Goal: Transaction & Acquisition: Purchase product/service

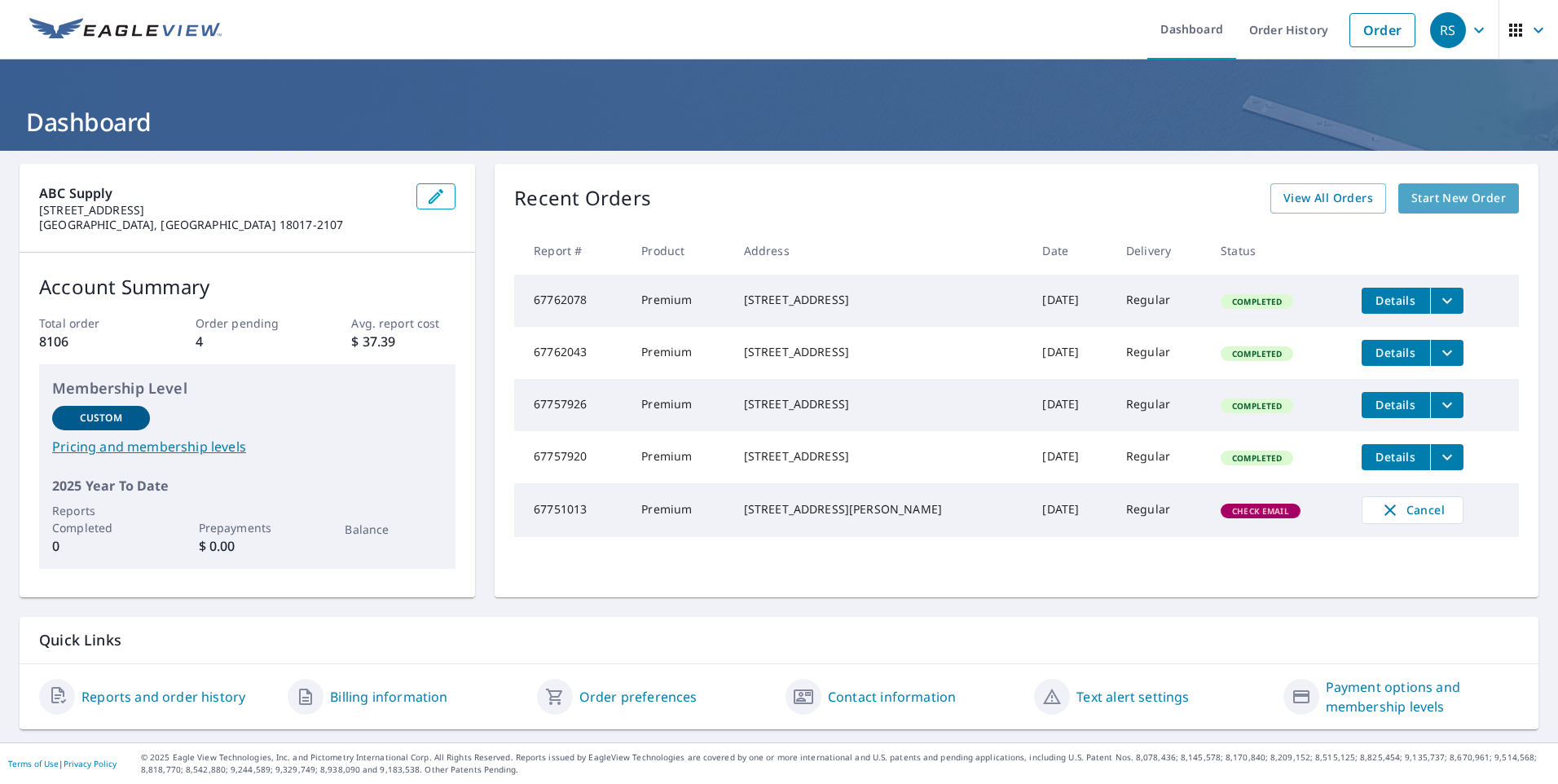
click at [1461, 208] on link "Start New Order" at bounding box center [1459, 199] width 121 height 30
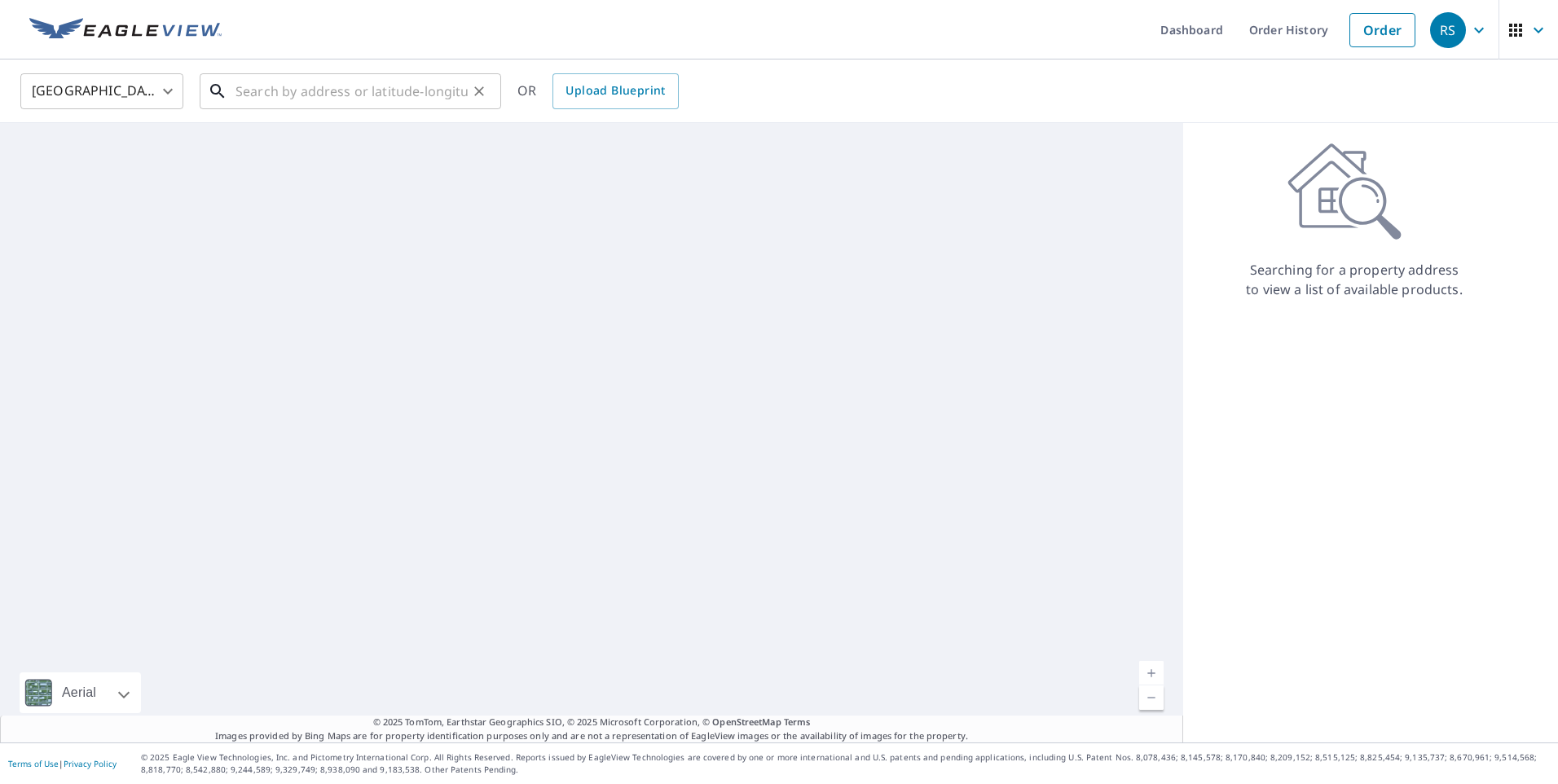
drag, startPoint x: 440, startPoint y: 78, endPoint x: 408, endPoint y: 87, distance: 33.2
click at [437, 78] on input "text" at bounding box center [351, 90] width 232 height 45
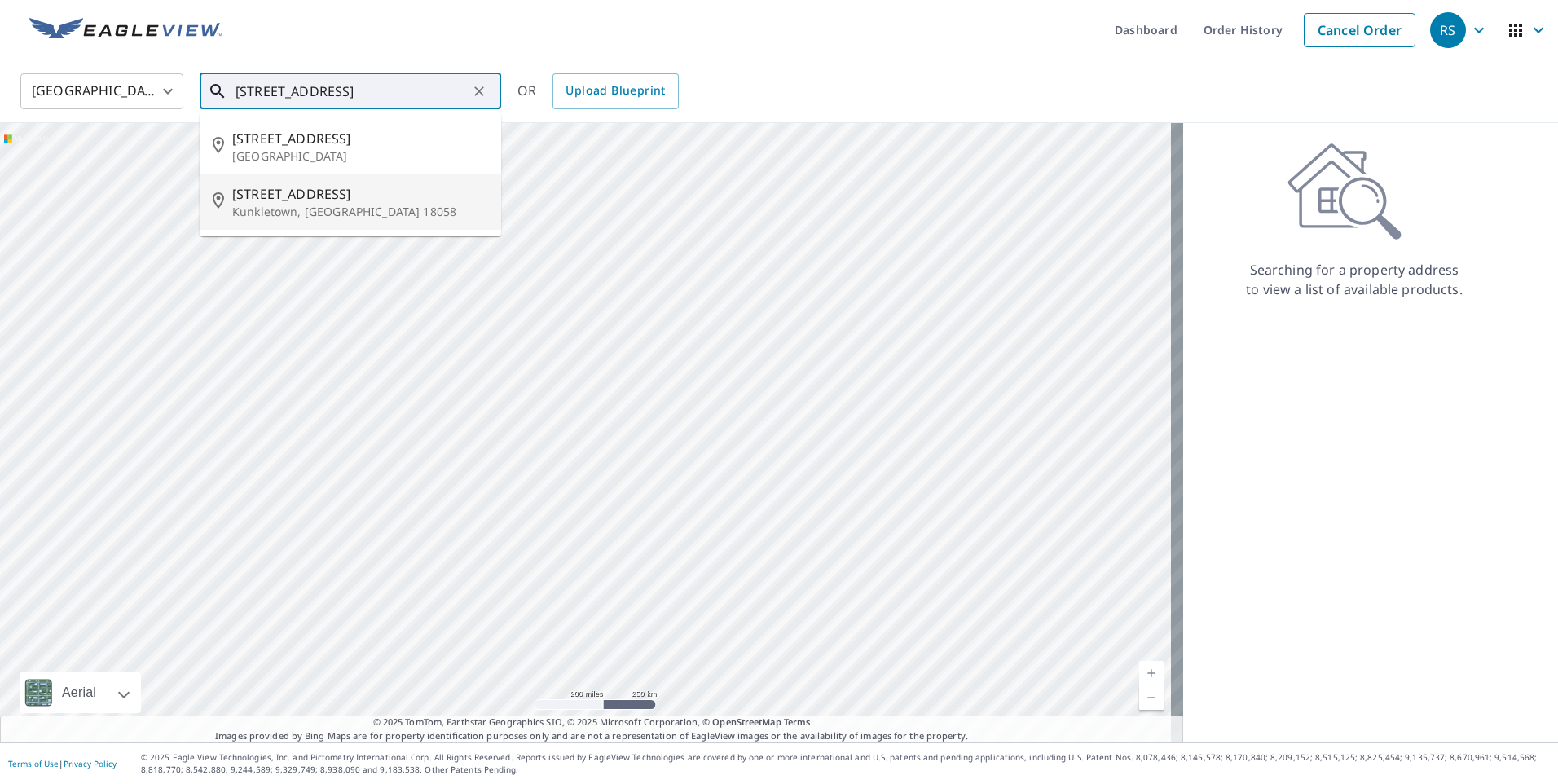
click at [337, 215] on p "Kunkletown, [GEOGRAPHIC_DATA] 18058" at bounding box center [360, 212] width 256 height 16
type input "[STREET_ADDRESS][PERSON_NAME]"
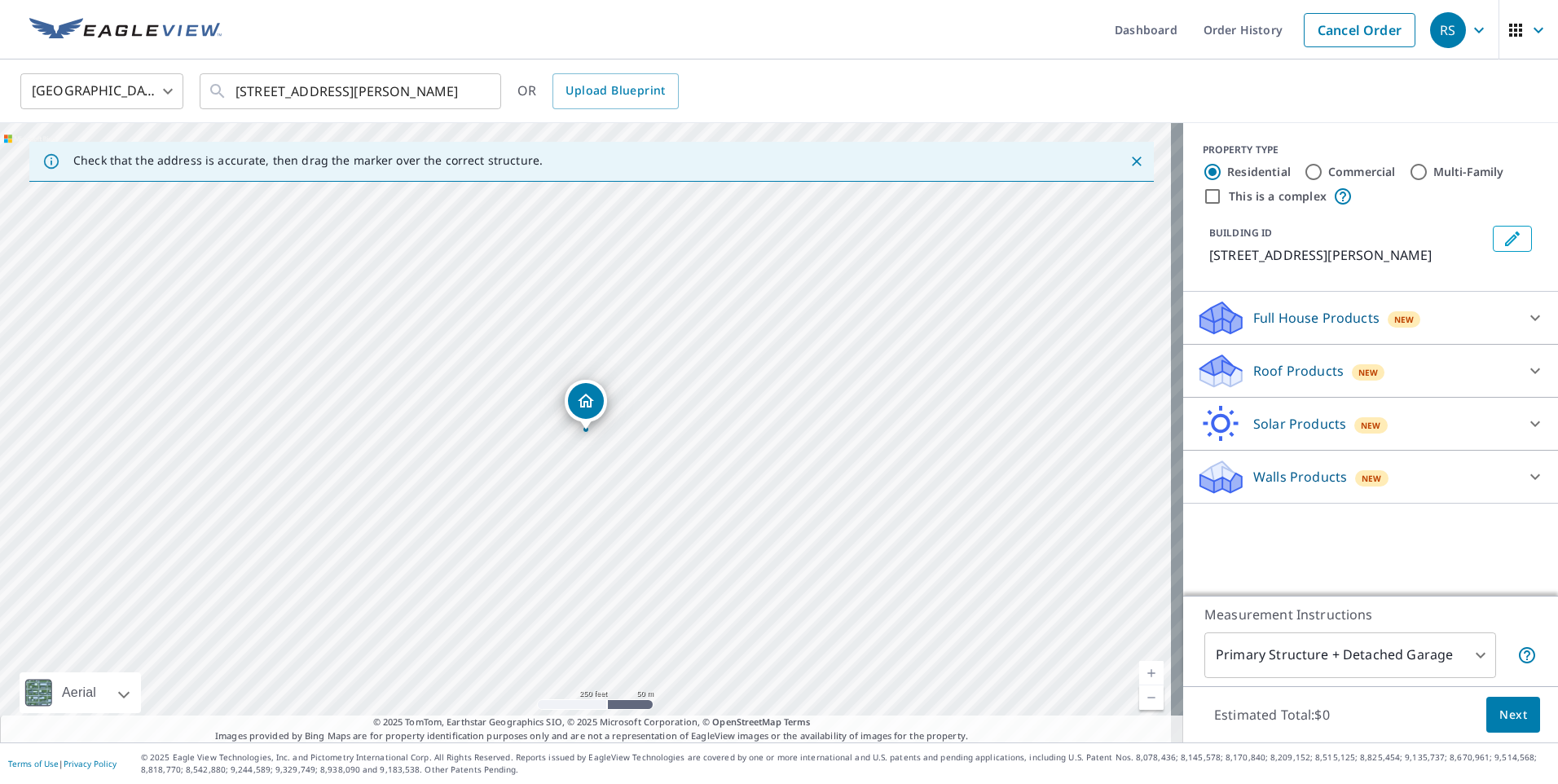
click at [1297, 385] on div "Roof Products New" at bounding box center [1356, 371] width 319 height 38
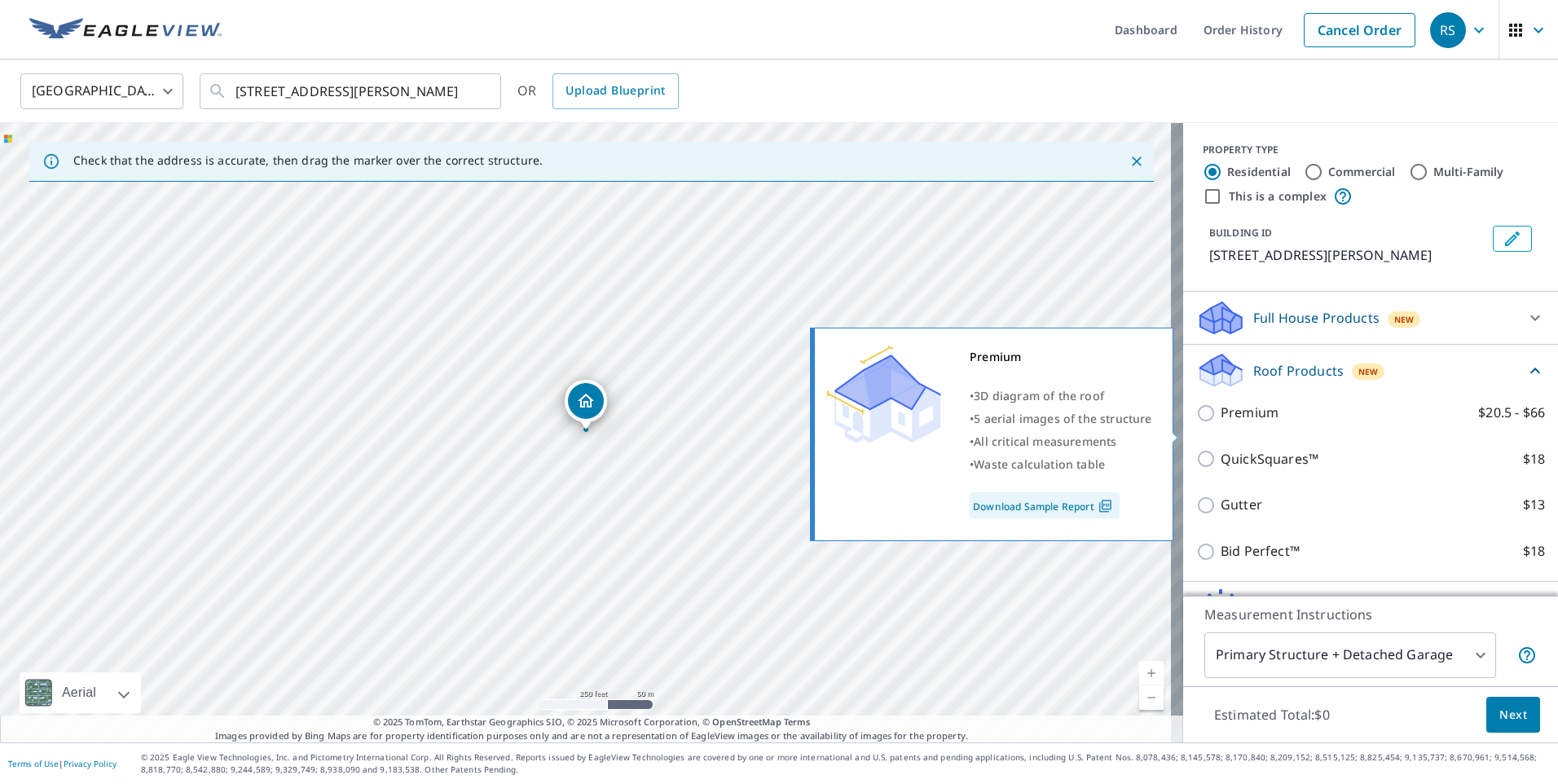
click at [1222, 423] on p "Premium" at bounding box center [1249, 412] width 58 height 20
click at [1221, 423] on input "Premium $20.5 - $66" at bounding box center [1208, 413] width 25 height 20
checkbox input "true"
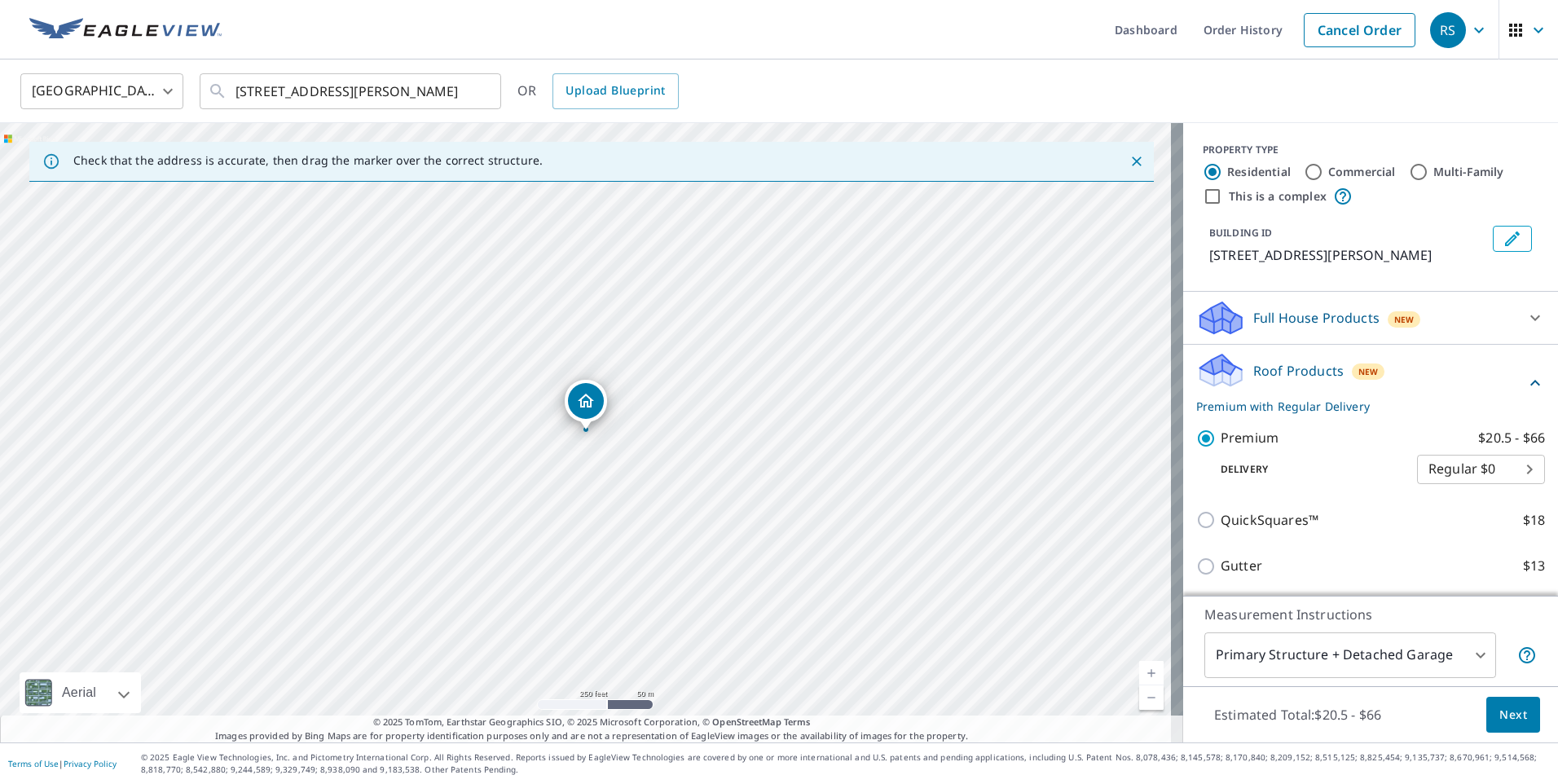
click at [1502, 713] on span "Next" at bounding box center [1513, 714] width 28 height 20
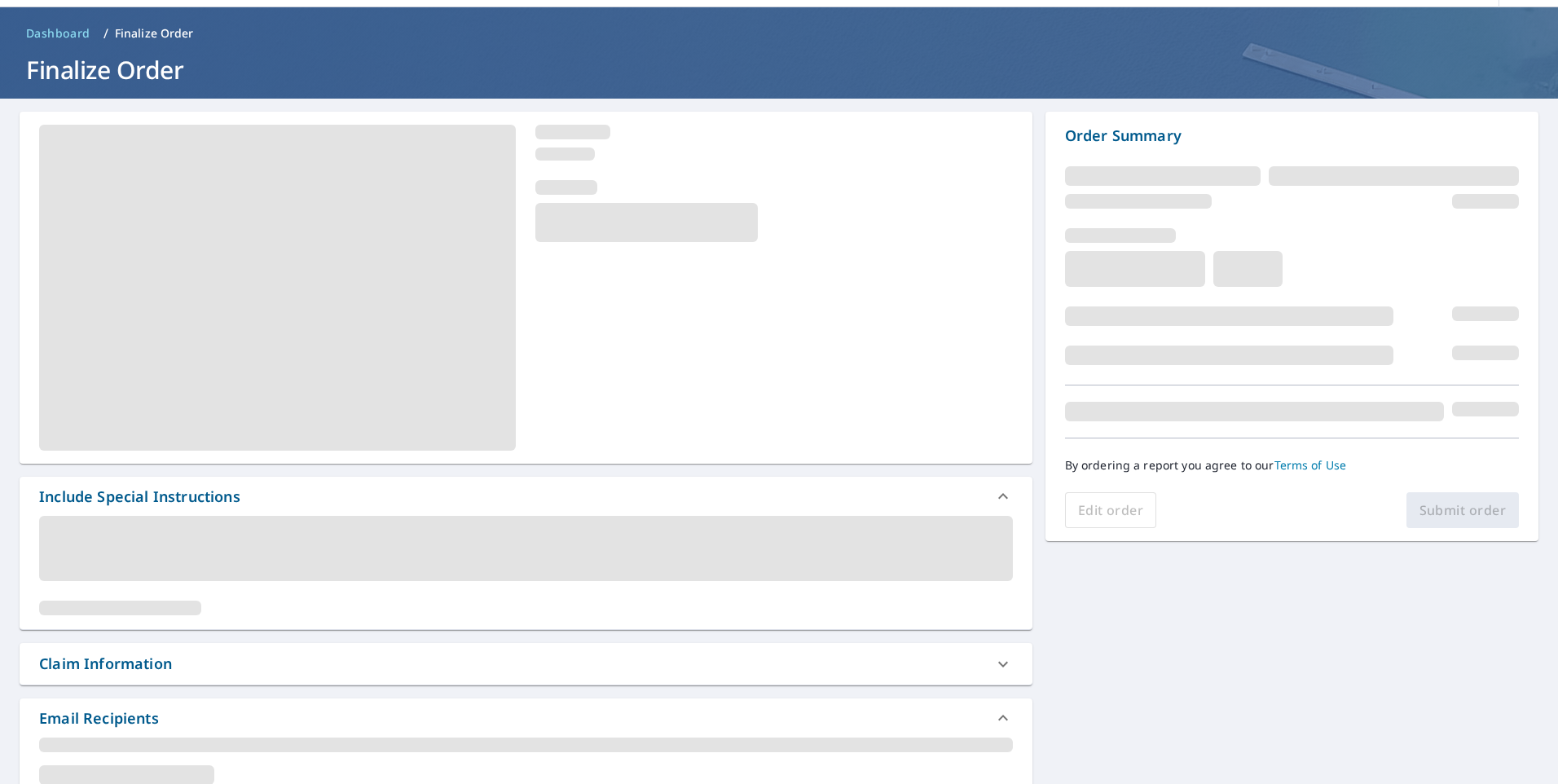
scroll to position [82, 0]
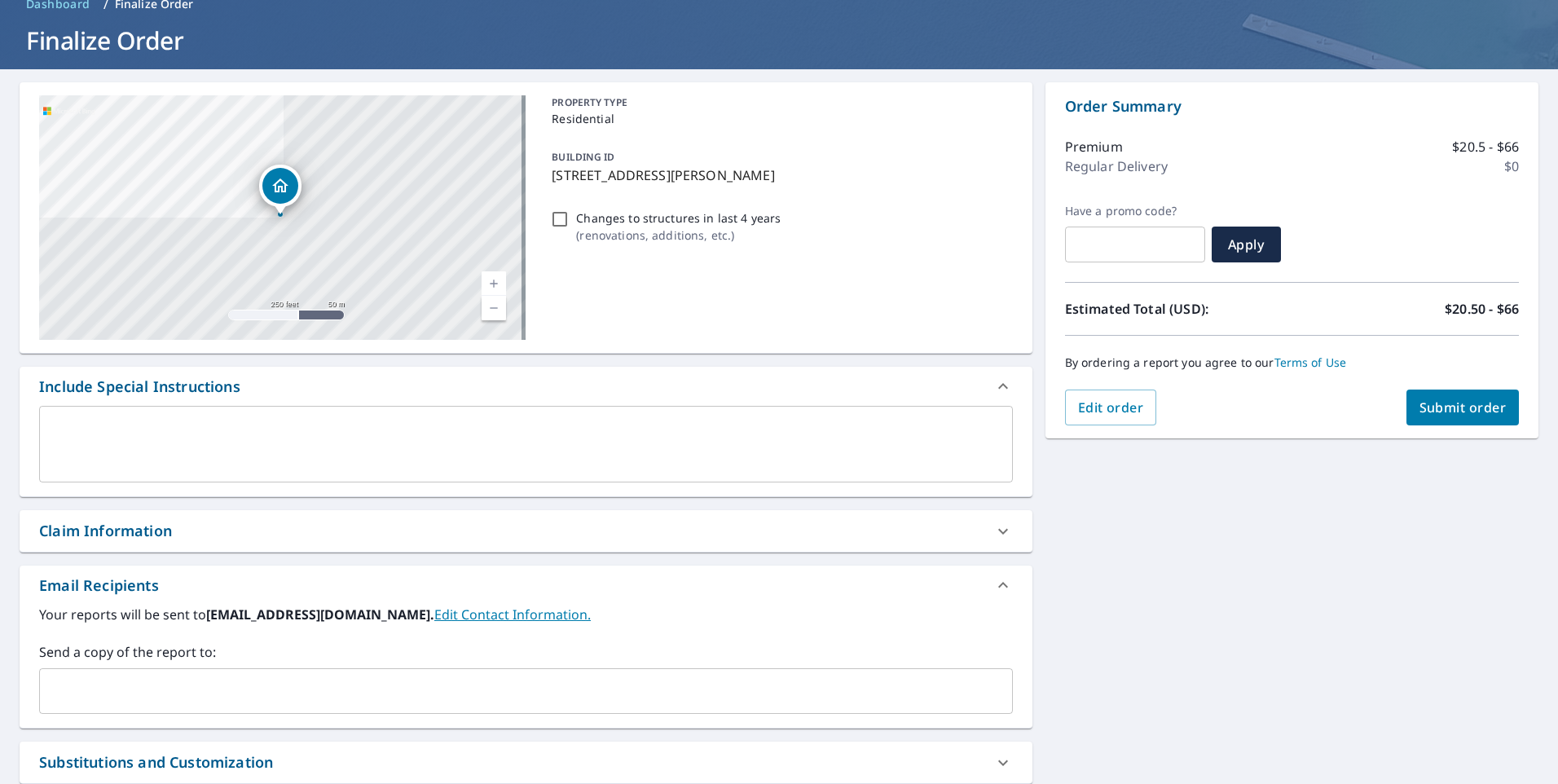
click at [194, 688] on input "text" at bounding box center [514, 690] width 935 height 31
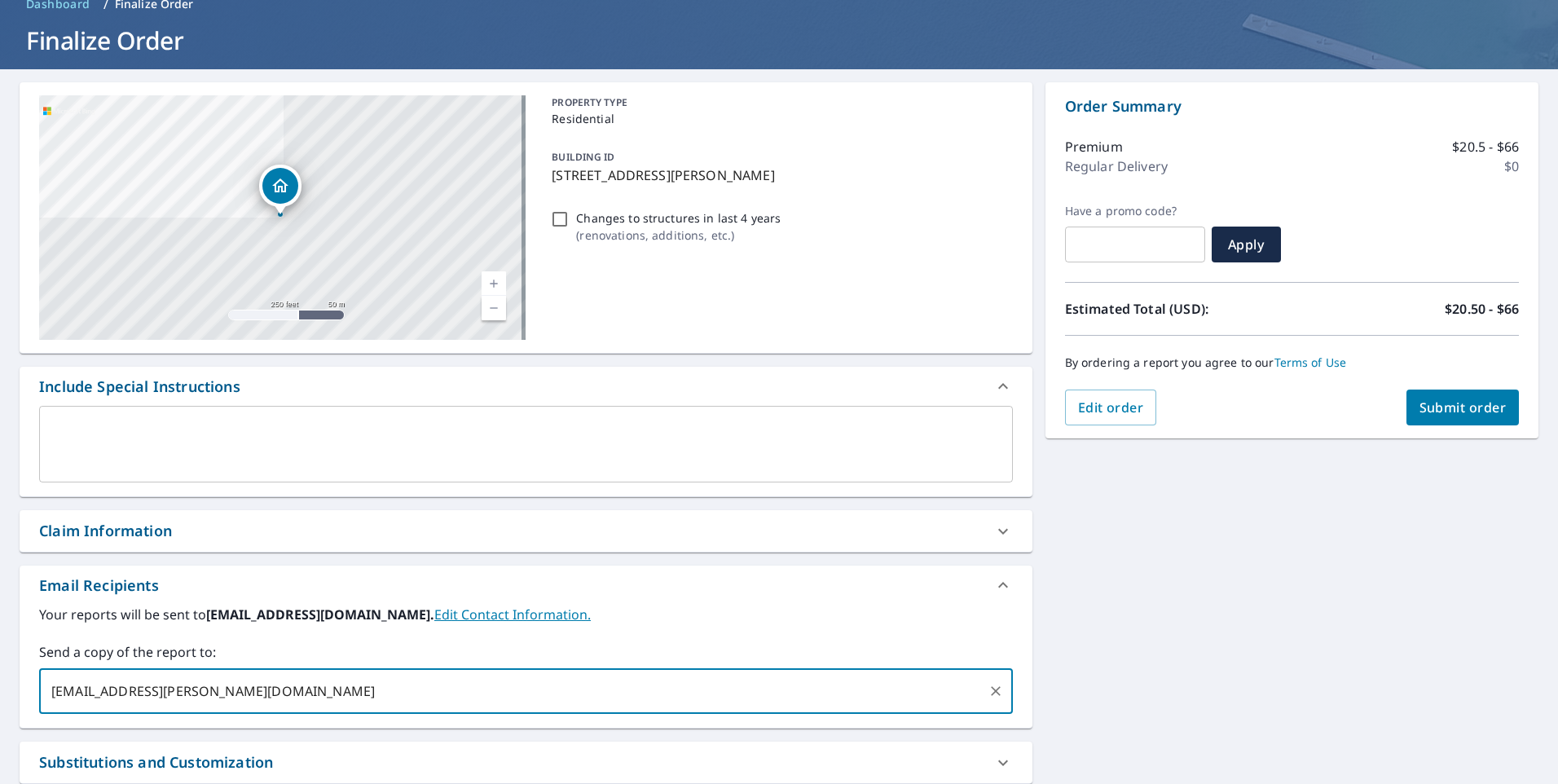
type input "luke.labar@abcsupply.com"
checkbox input "true"
type input "roofjondp@gmail.com"
checkbox input "true"
type input "jose.rio"
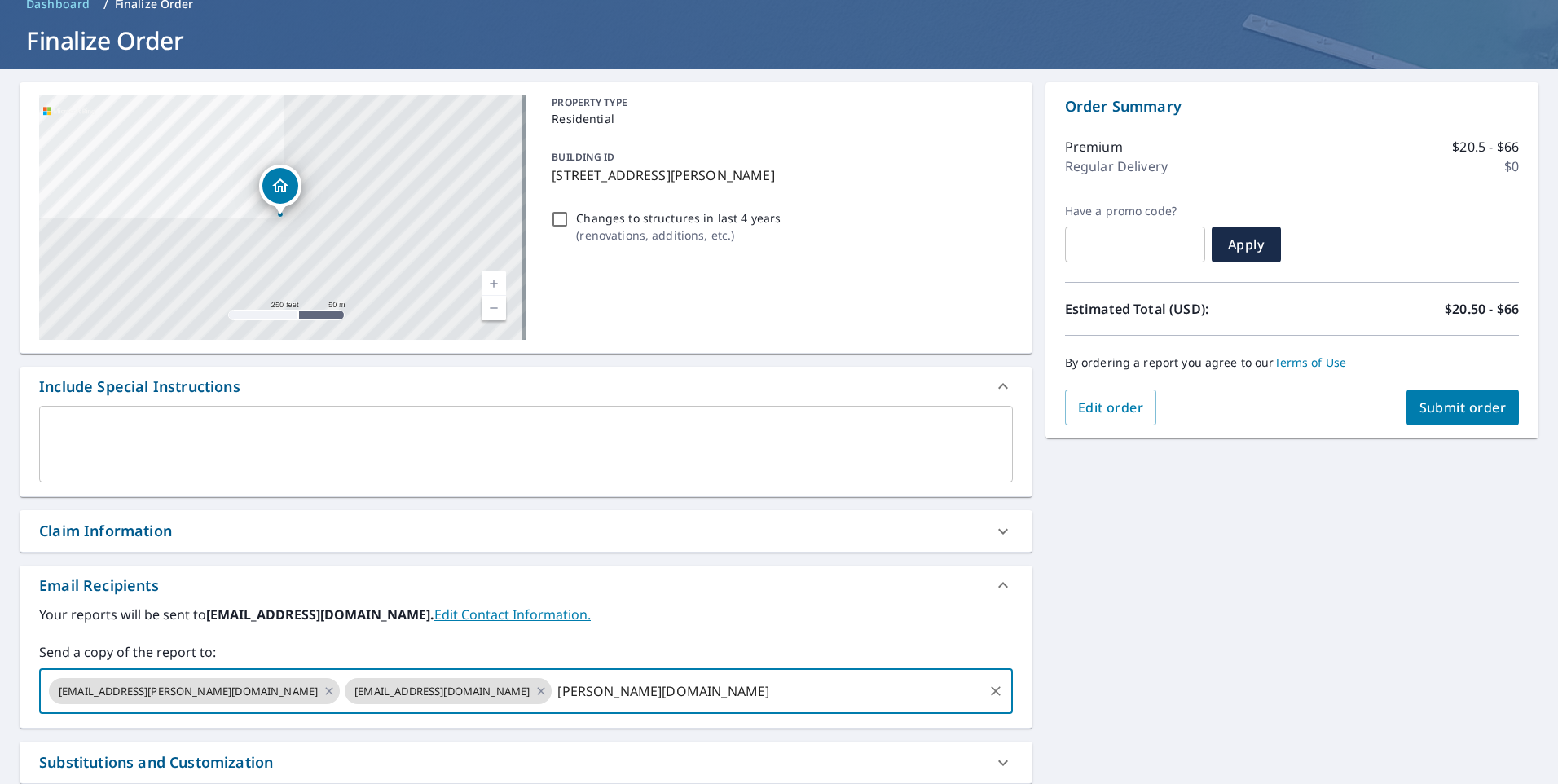
checkbox input "true"
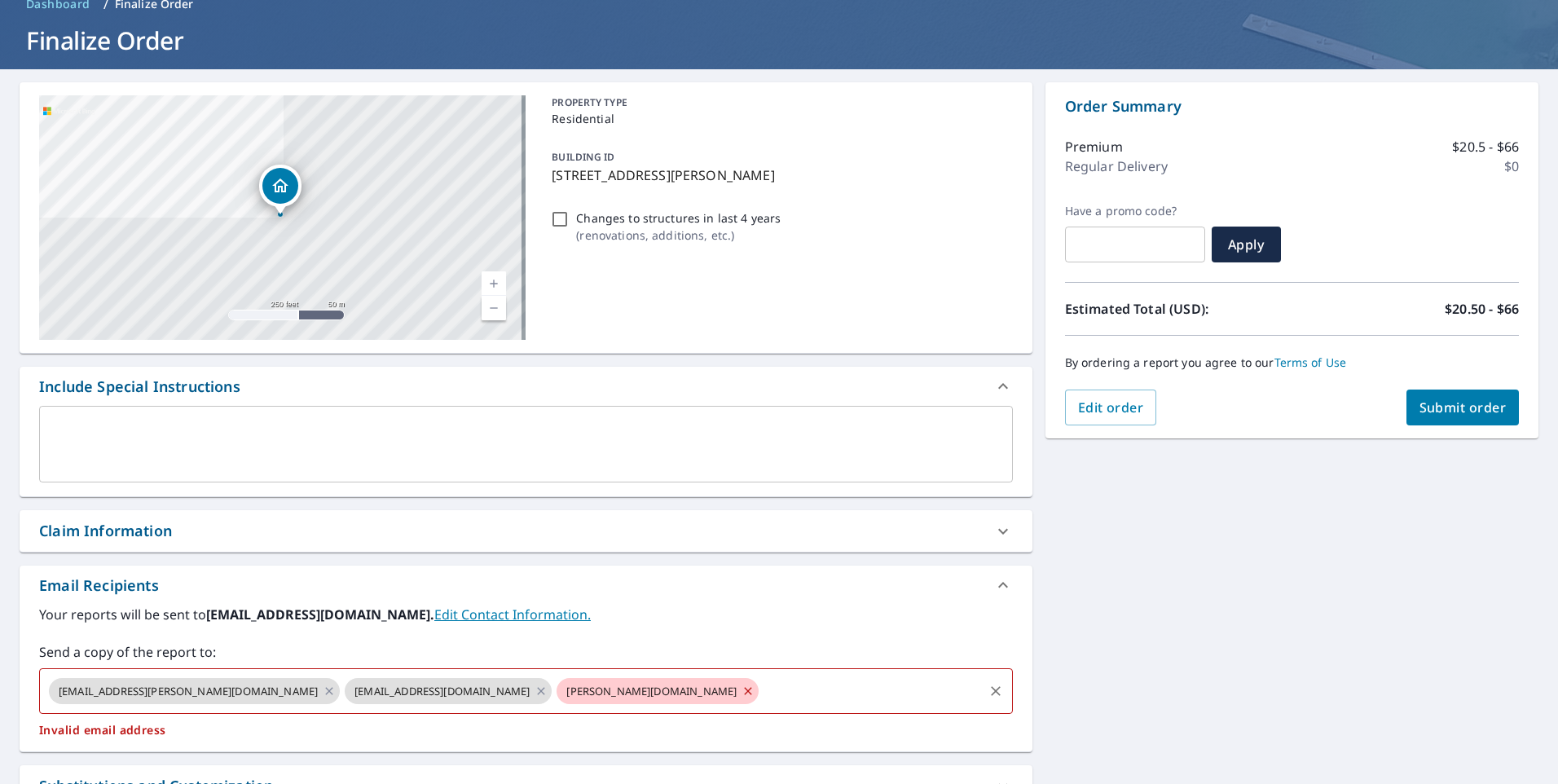
type input "s"
checkbox input "true"
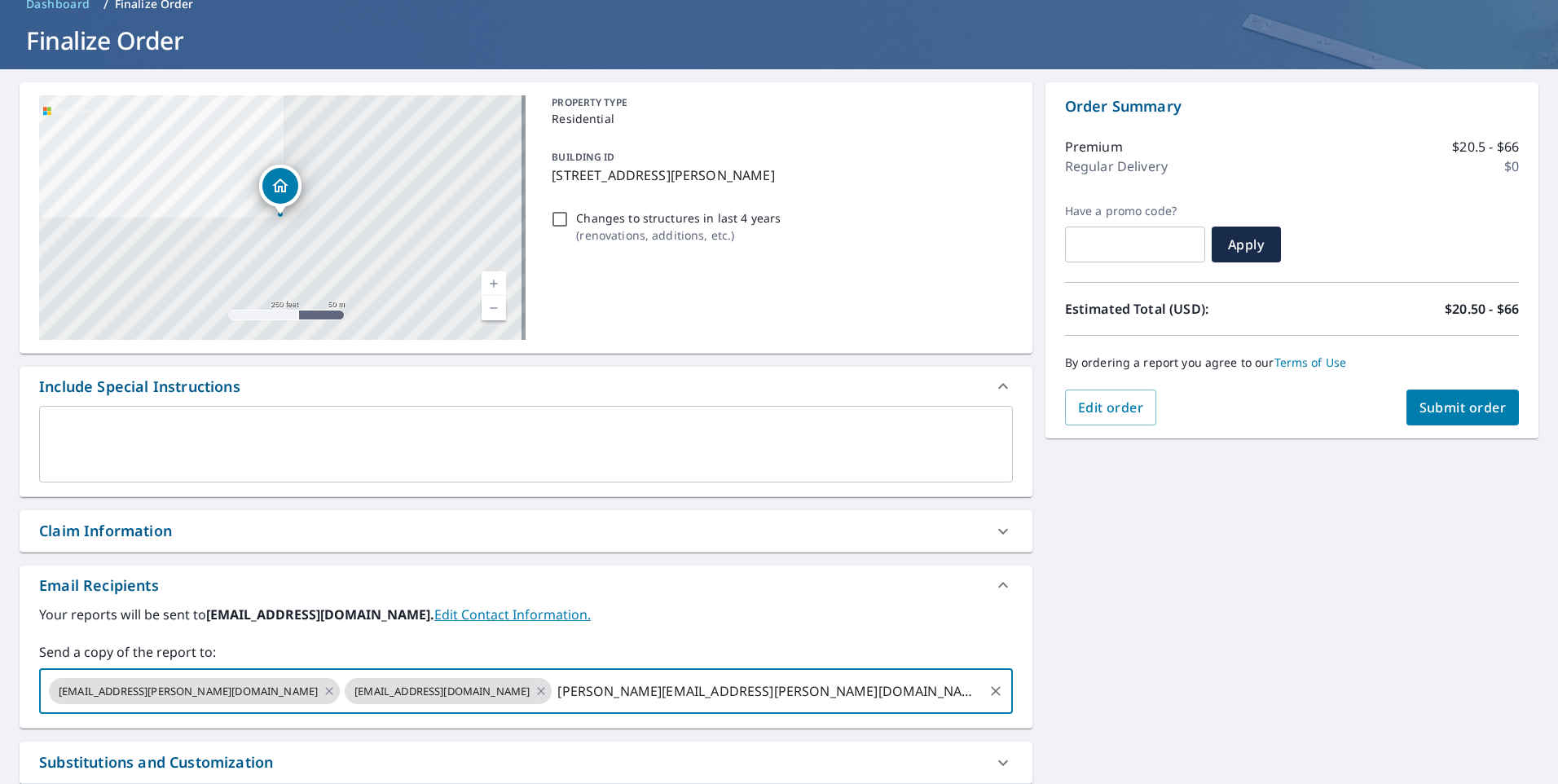
type input "jose.rios@abcsupply.com"
click at [1457, 415] on span "Submit order" at bounding box center [1463, 407] width 87 height 18
checkbox input "true"
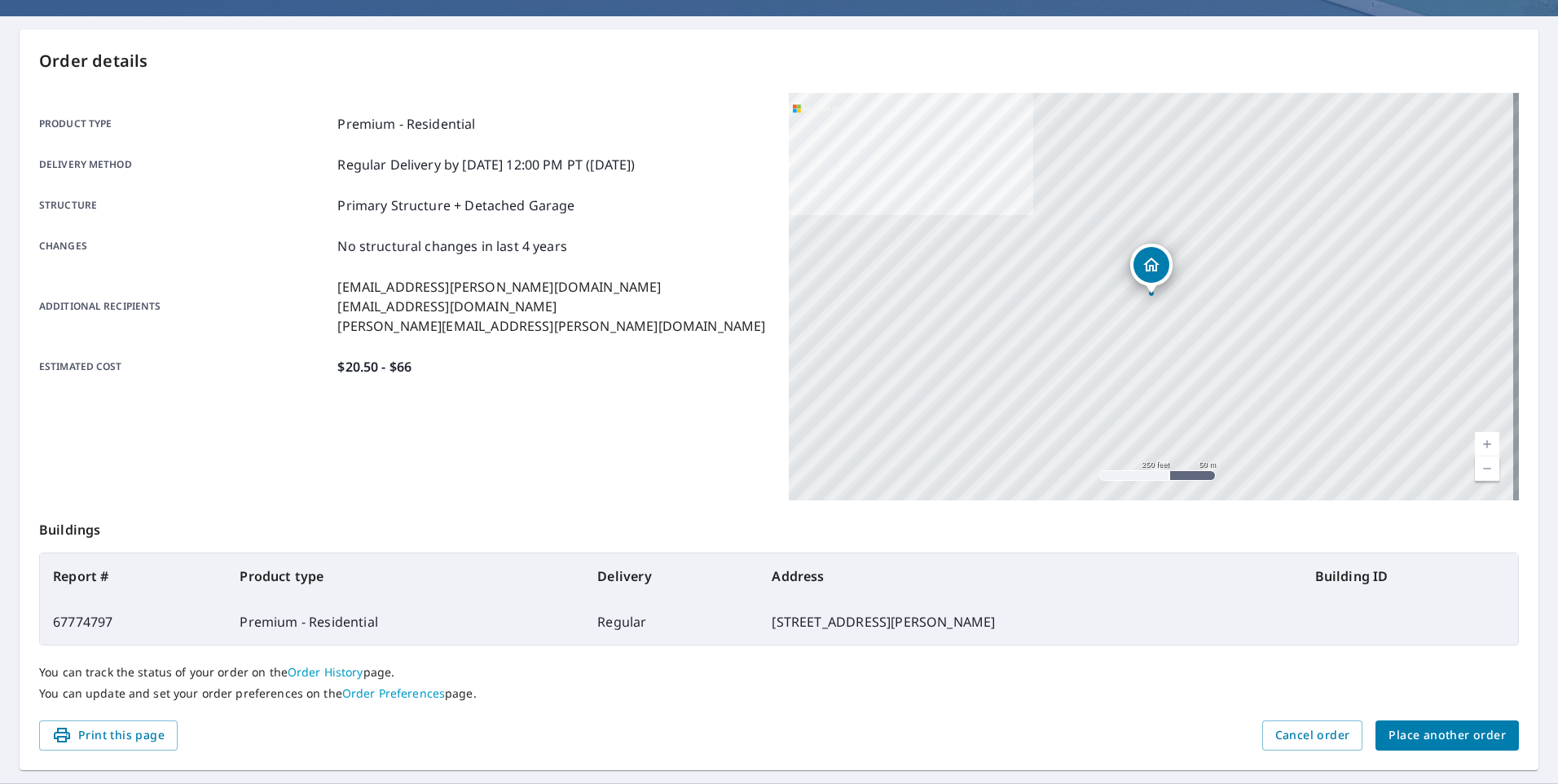
scroll to position [163, 0]
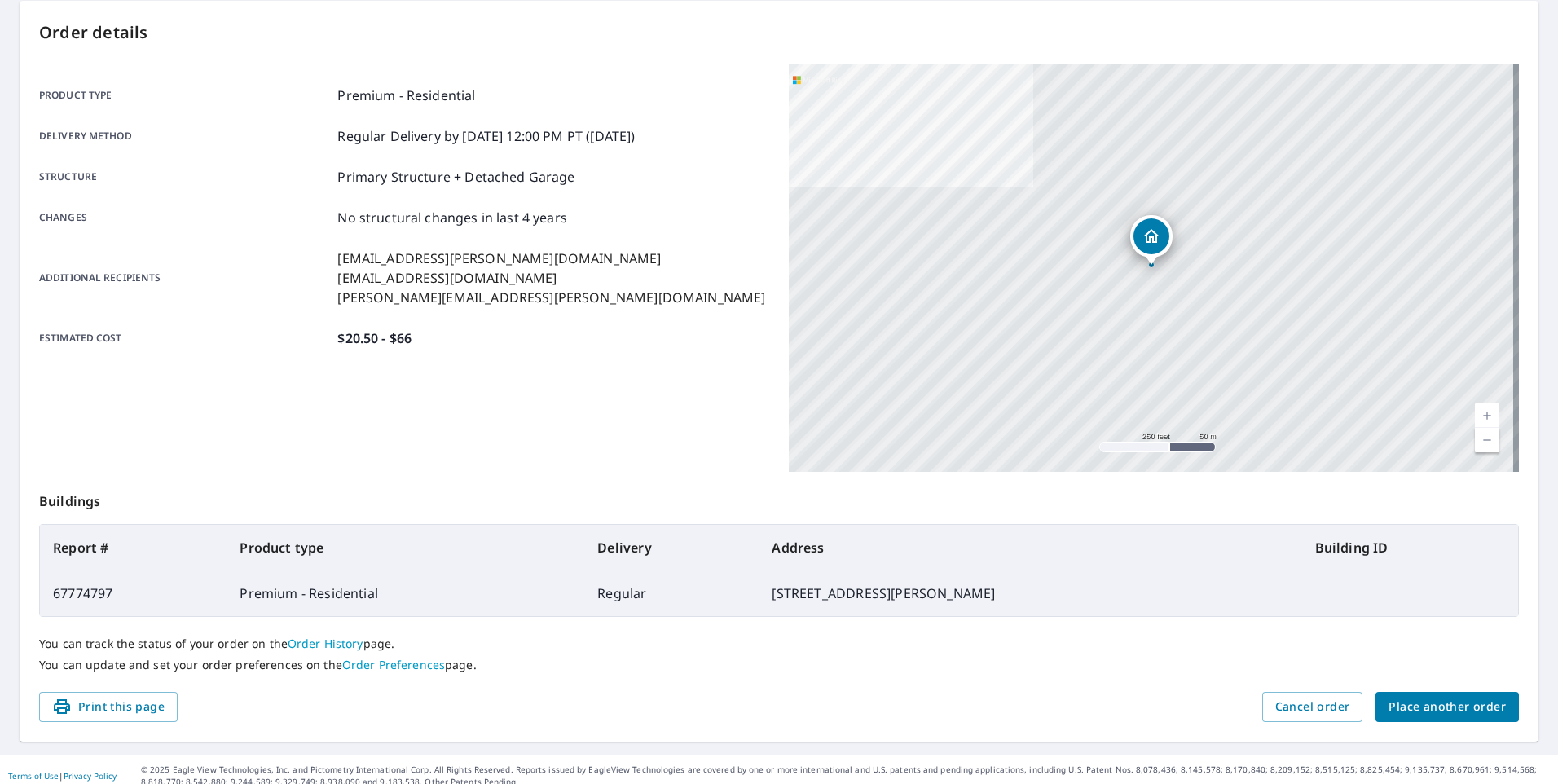
click at [1447, 702] on span "Place another order" at bounding box center [1447, 706] width 117 height 20
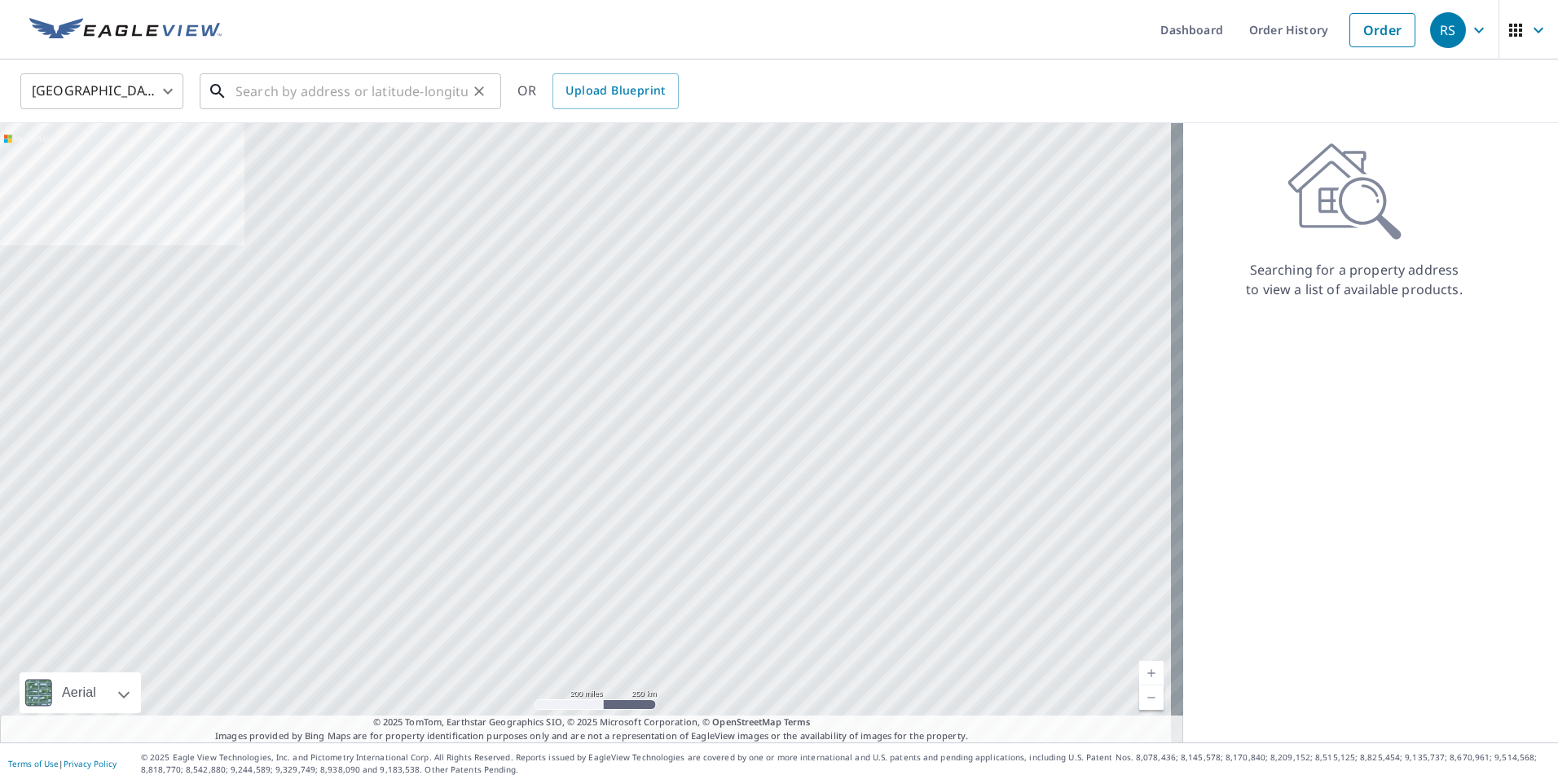
click at [313, 85] on input "text" at bounding box center [351, 90] width 232 height 45
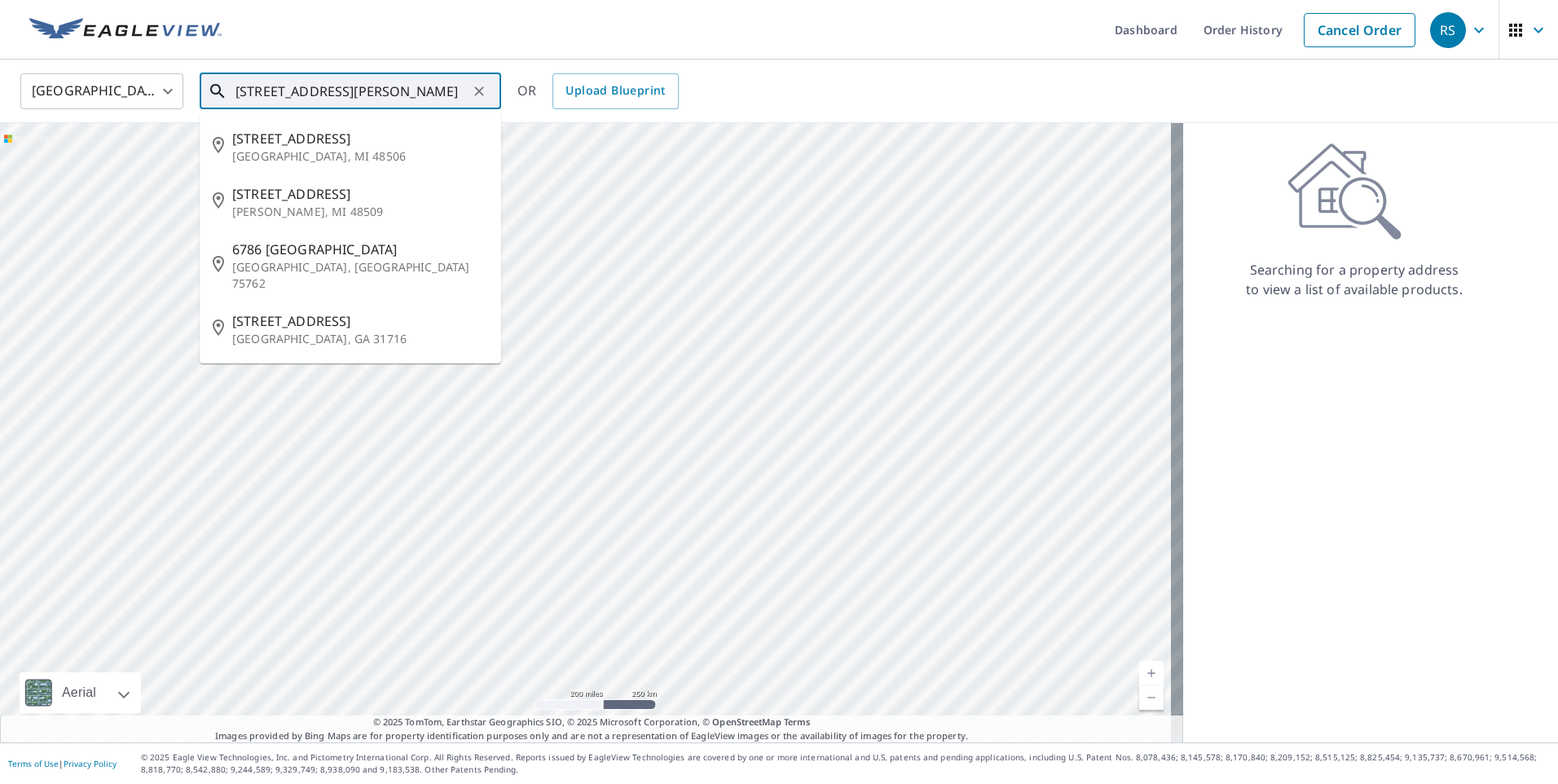
click at [344, 92] on input "6786 FLINT FLINT RD" at bounding box center [351, 90] width 232 height 45
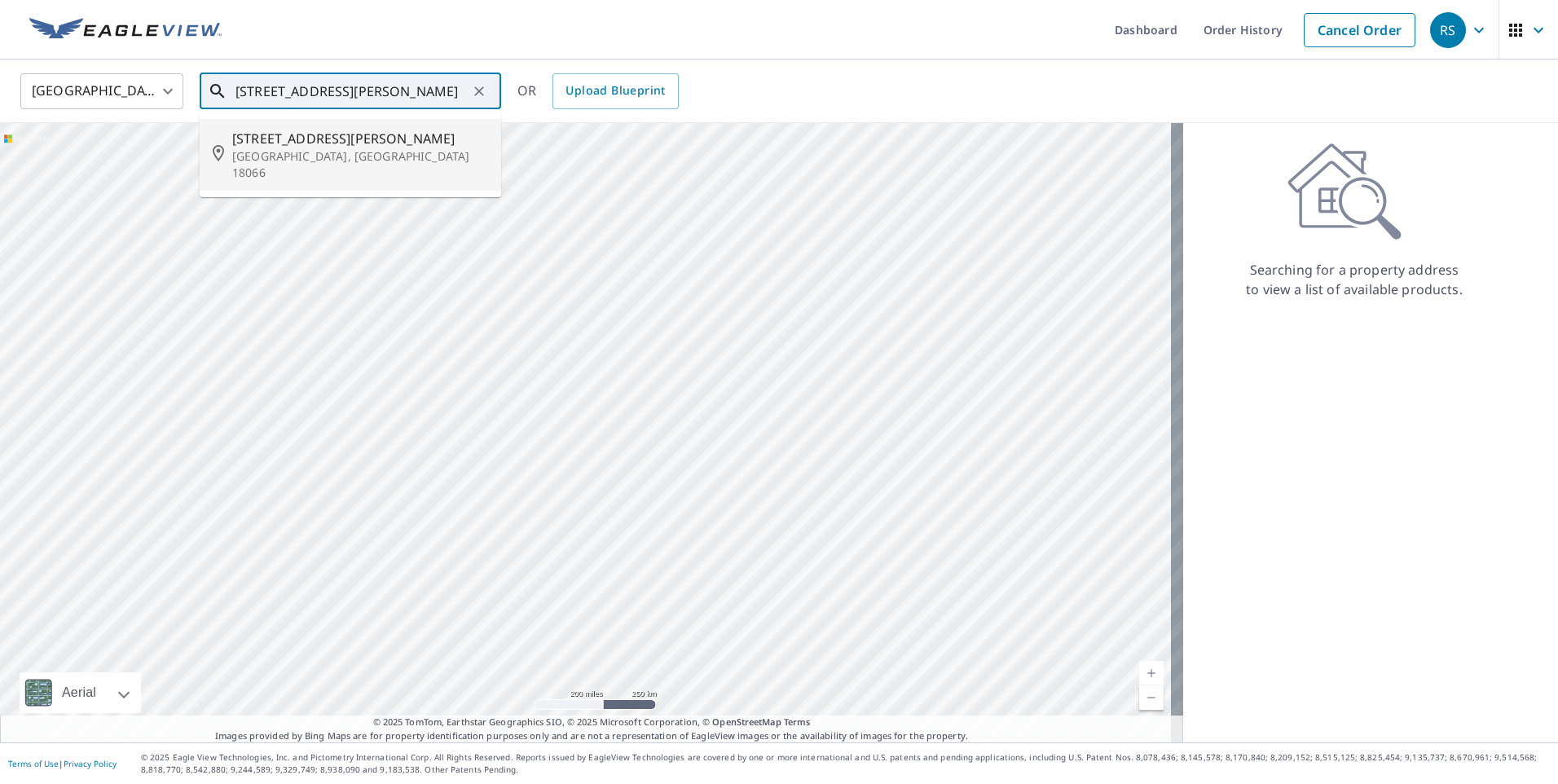
click at [355, 158] on p "New Tripoli, PA 18066" at bounding box center [360, 164] width 256 height 33
type input "6786 Flint Hill Rd New Tripoli, PA 18066"
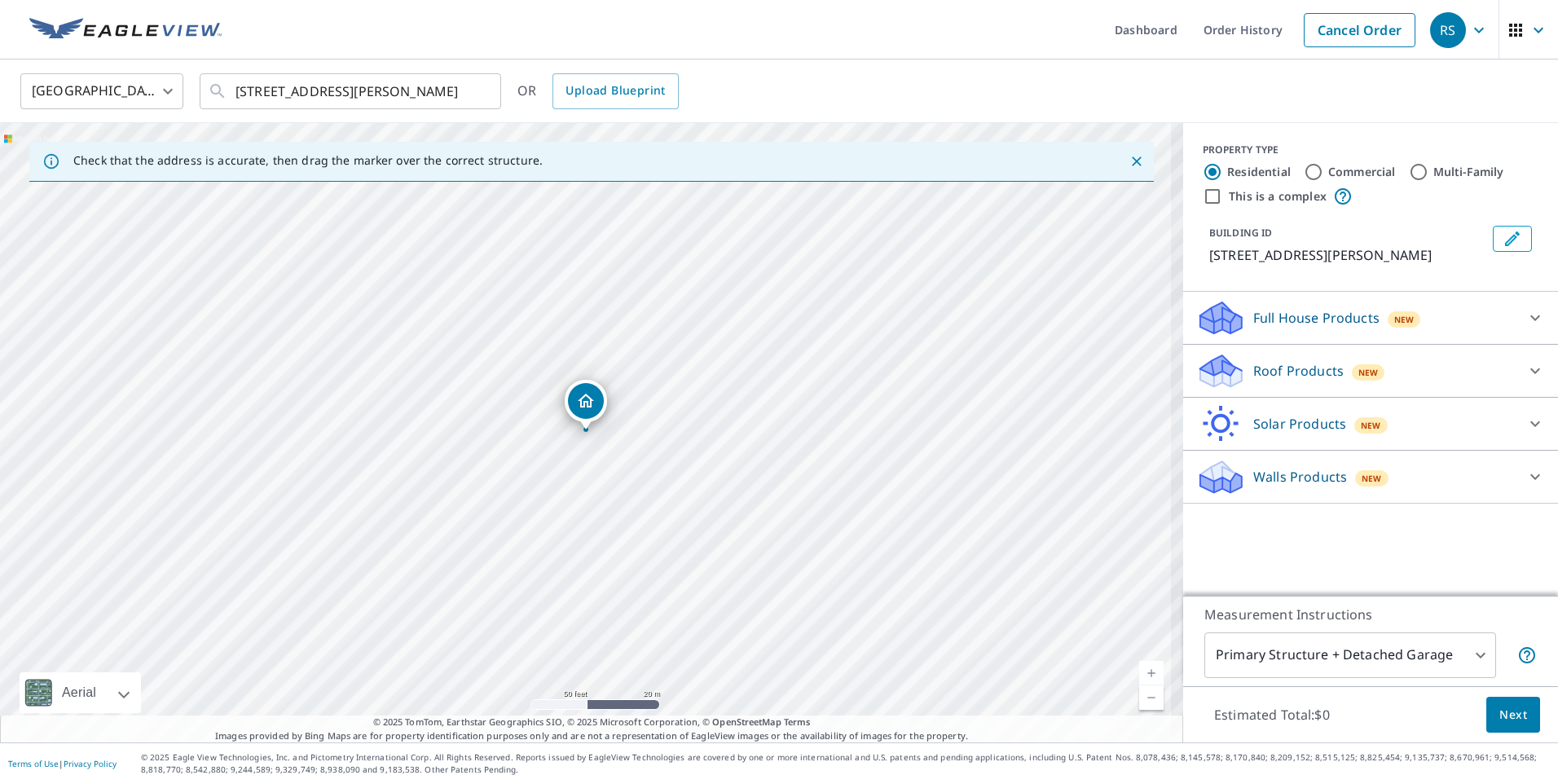
click at [1302, 388] on div "Roof Products New" at bounding box center [1356, 371] width 319 height 38
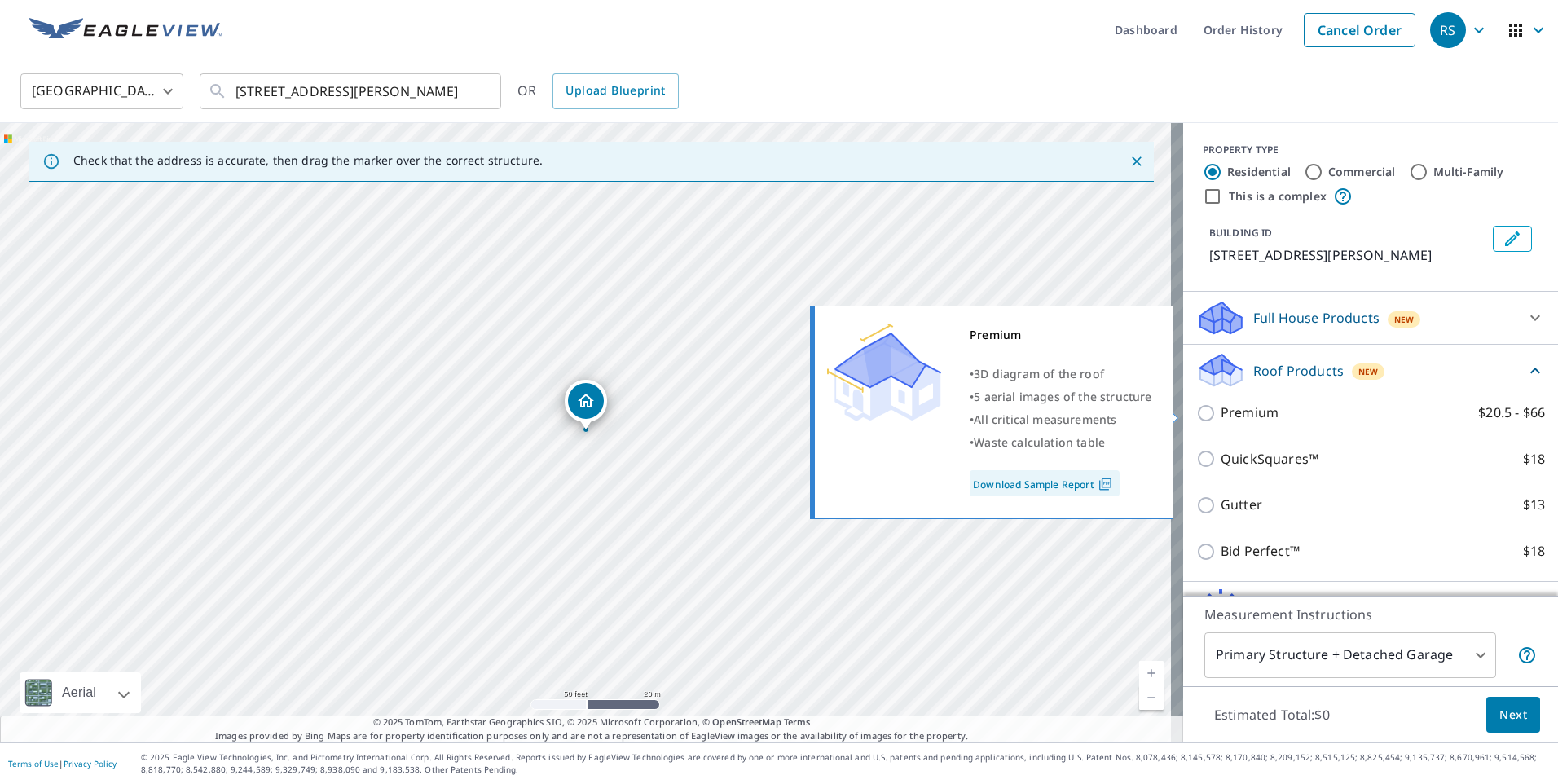
click at [1199, 414] on input "Premium $20.5 - $66" at bounding box center [1208, 413] width 25 height 20
checkbox input "true"
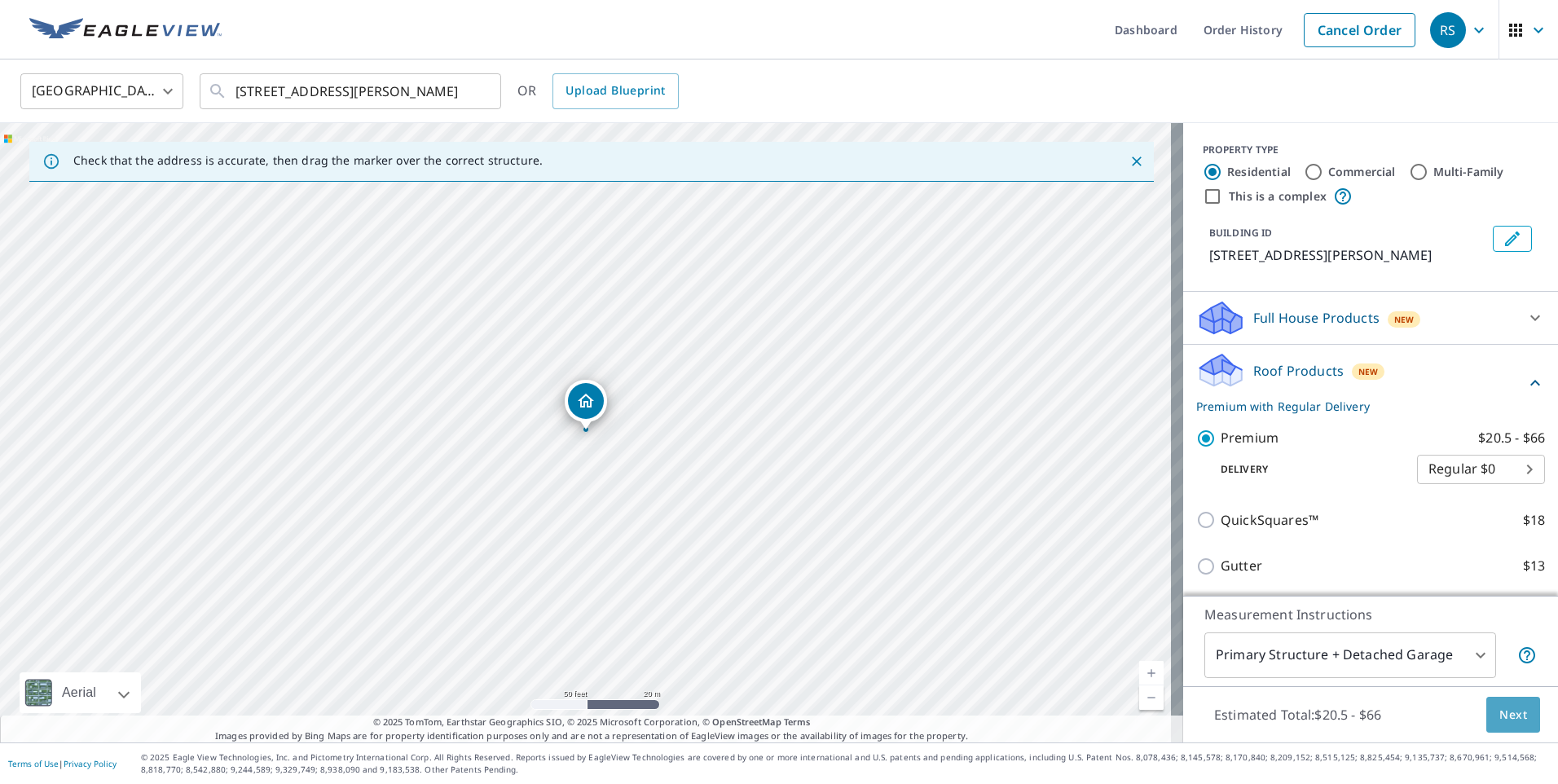
click at [1507, 714] on span "Next" at bounding box center [1513, 714] width 28 height 20
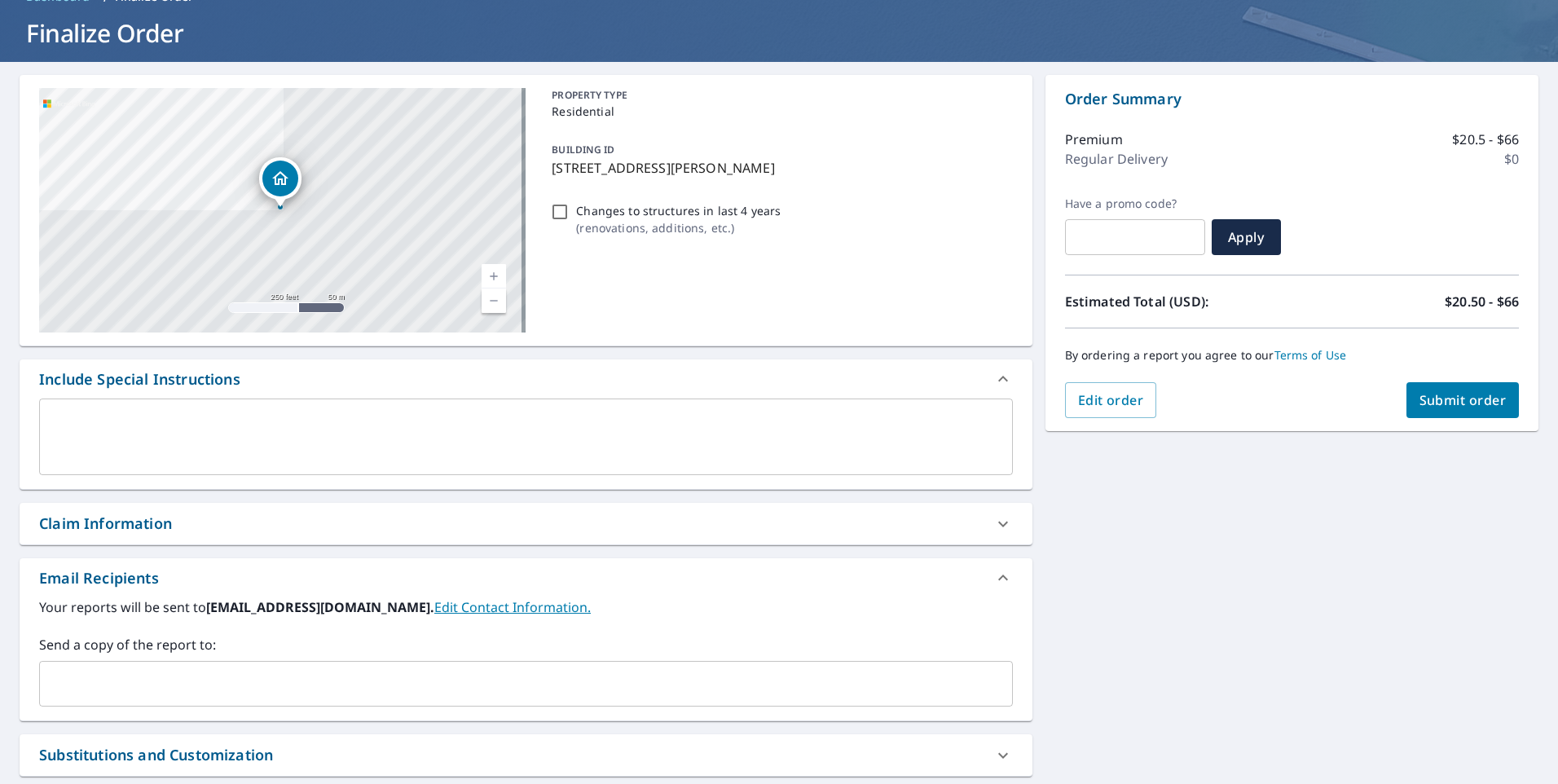
scroll to position [163, 0]
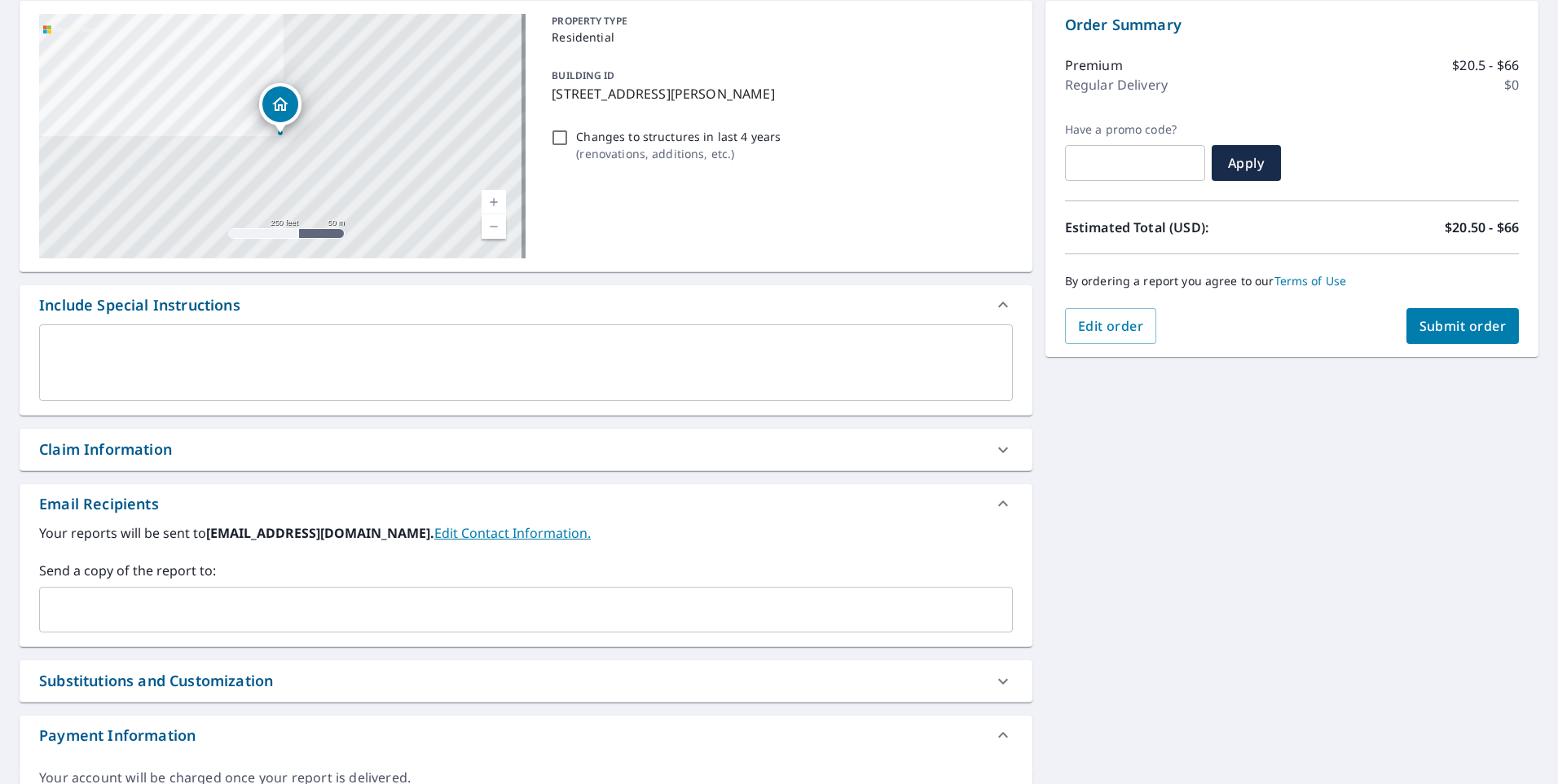
click at [86, 618] on input "text" at bounding box center [514, 609] width 935 height 31
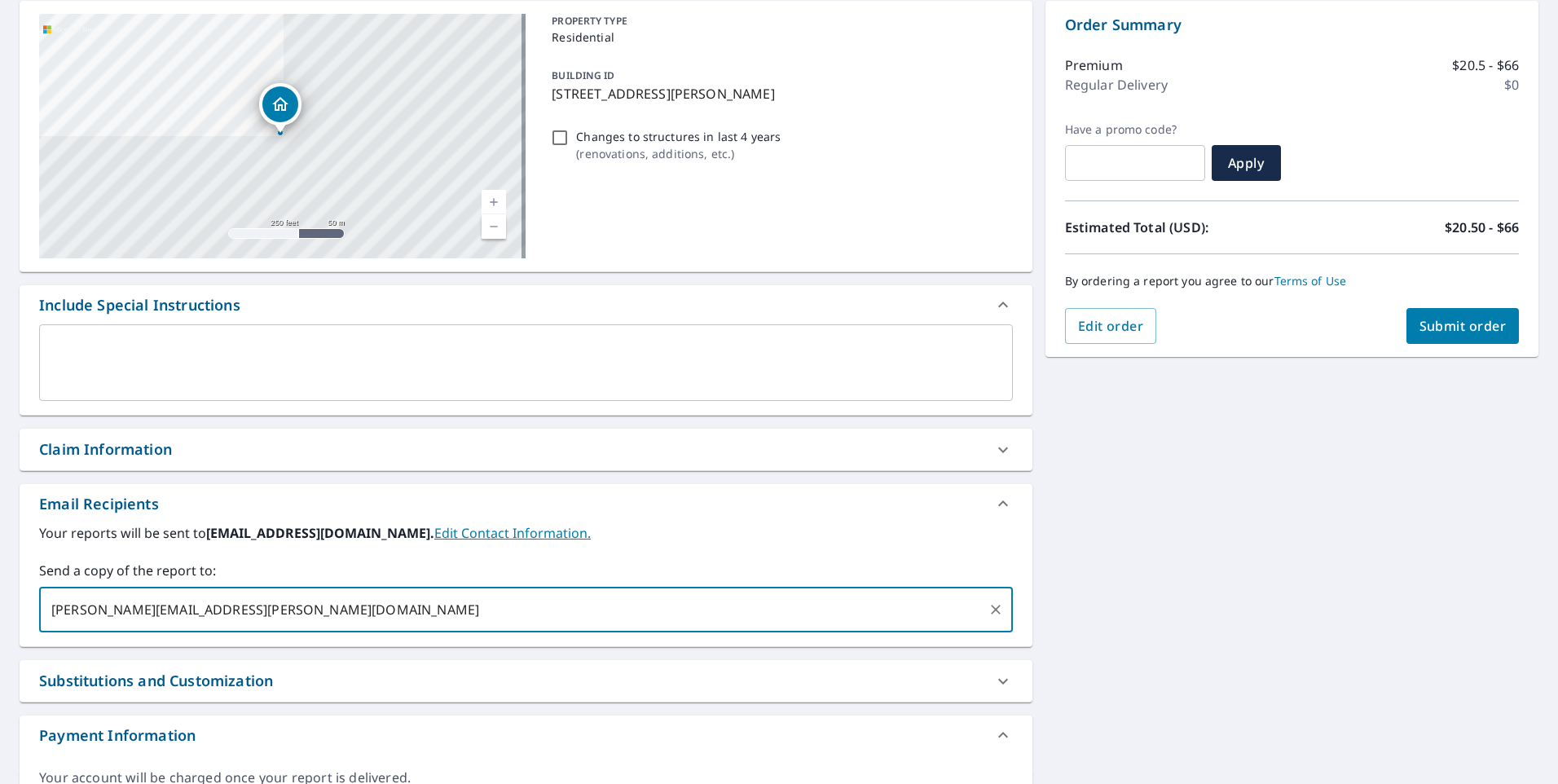
type input "LUKE.LABAR@ABCSUPPLY.COM"
checkbox input "true"
type input "ROOFJONDP@GMAIL.COM"
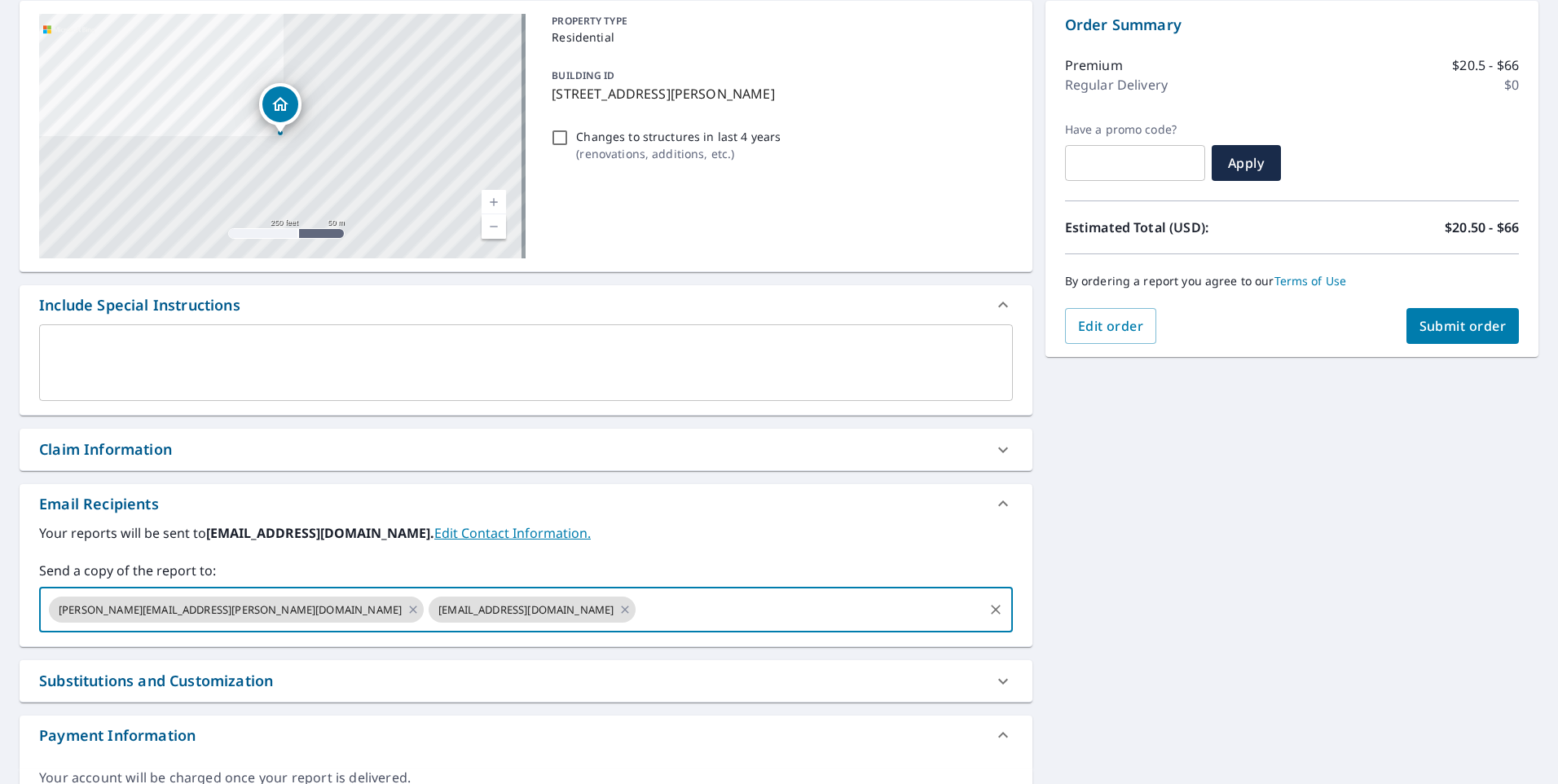
click at [1421, 338] on button "Submit order" at bounding box center [1463, 325] width 114 height 35
checkbox input "true"
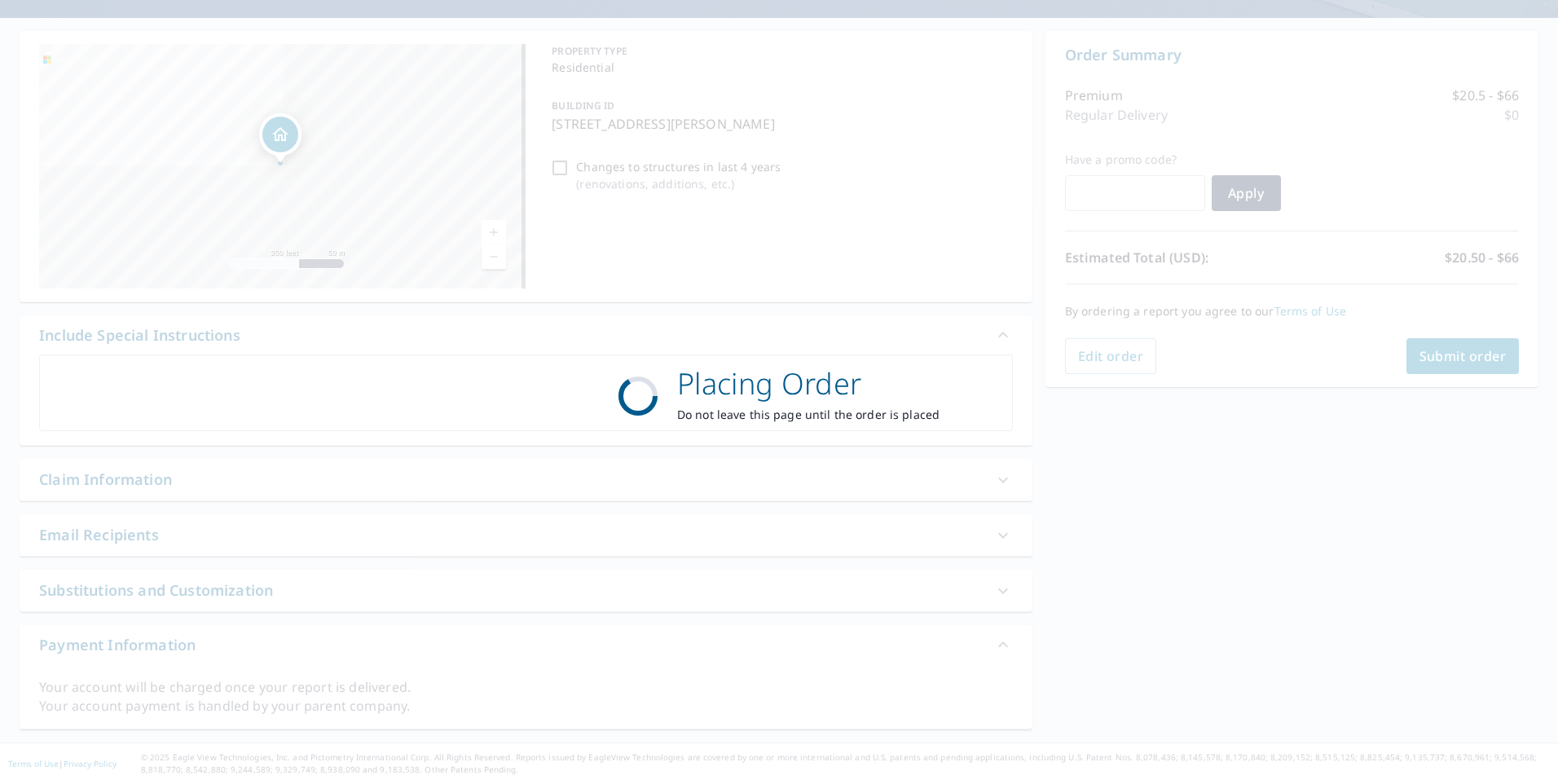
scroll to position [133, 0]
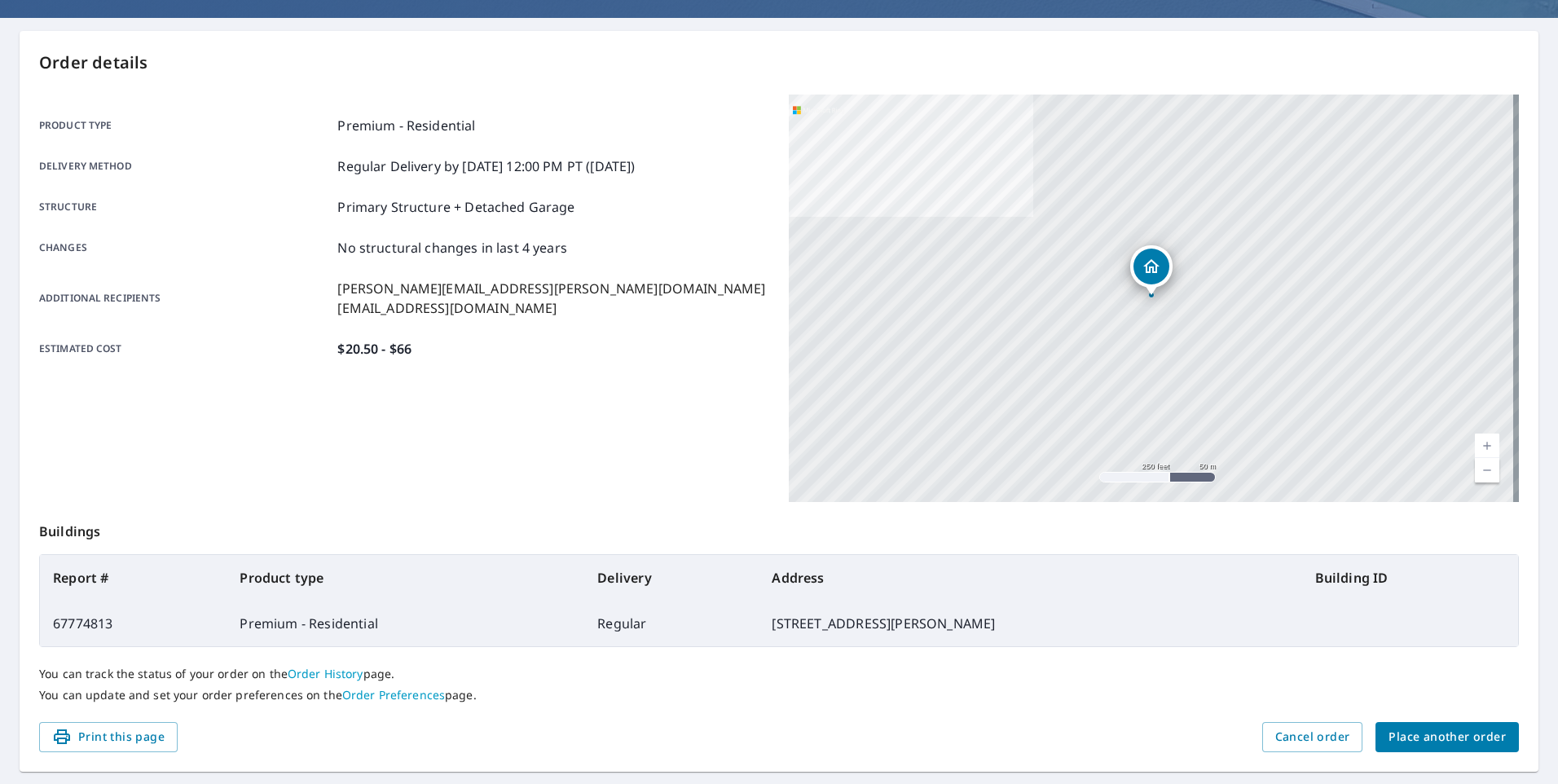
click at [1468, 738] on span "Place another order" at bounding box center [1447, 736] width 117 height 20
